Goal: Task Accomplishment & Management: Use online tool/utility

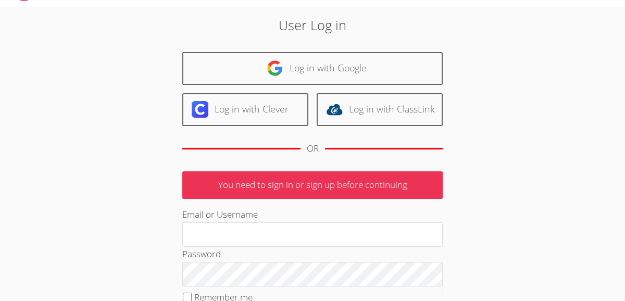
scroll to position [46, 0]
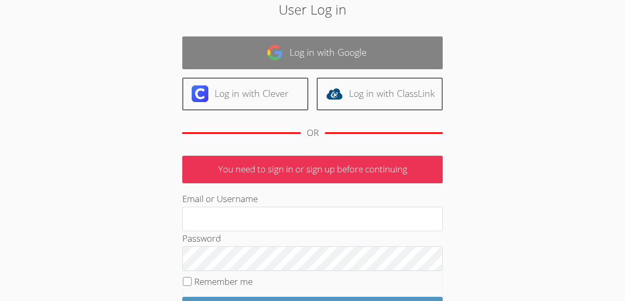
click at [361, 46] on link "Log in with Google" at bounding box center [312, 52] width 260 height 33
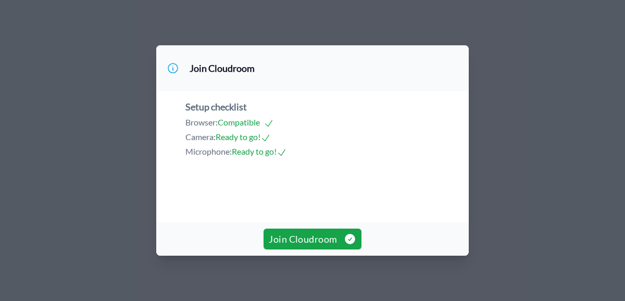
click at [341, 219] on video at bounding box center [263, 205] width 156 height 78
click at [337, 230] on button "Join Cloudroom" at bounding box center [311, 239] width 97 height 21
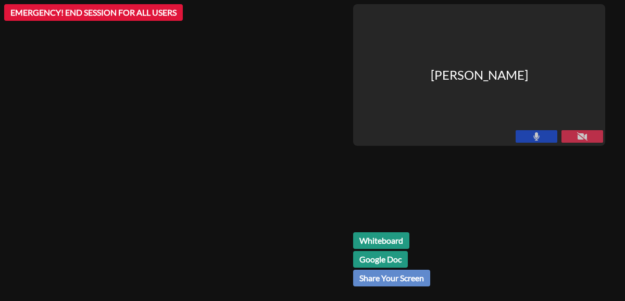
click at [402, 239] on div "Whiteboard Google Doc Share Your Screen" at bounding box center [479, 263] width 252 height 62
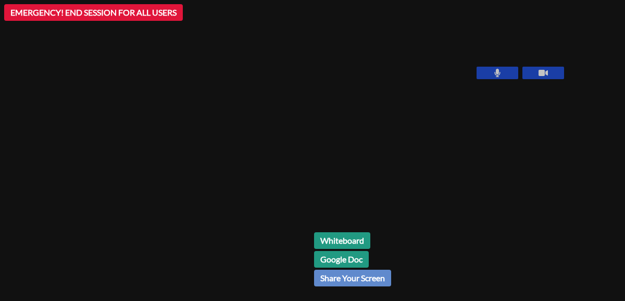
click at [314, 238] on link "Whiteboard" at bounding box center [342, 240] width 56 height 17
